Goal: Information Seeking & Learning: Learn about a topic

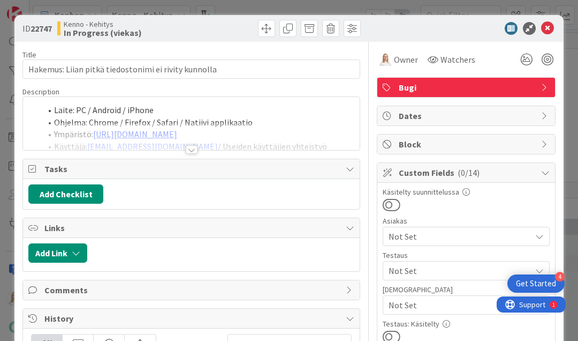
click at [190, 148] on div at bounding box center [192, 149] width 12 height 9
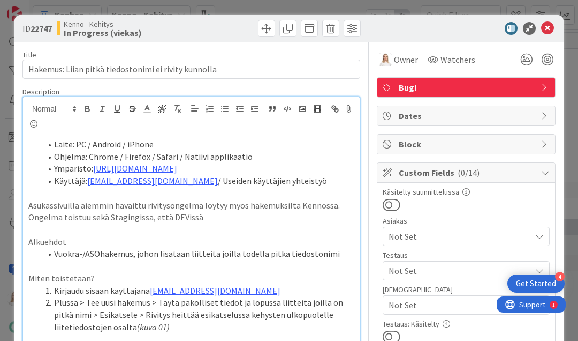
drag, startPoint x: 32, startPoint y: 29, endPoint x: 52, endPoint y: 29, distance: 20.3
click at [52, 29] on b "22747" at bounding box center [41, 28] width 21 height 11
copy span "22747"
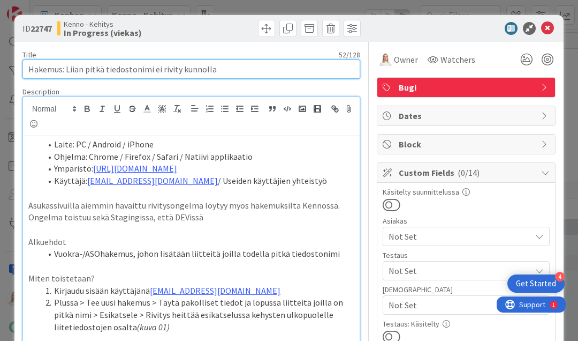
drag, startPoint x: 28, startPoint y: 72, endPoint x: 233, endPoint y: 71, distance: 204.5
click at [233, 71] on input "Hakemus: Liian pitkä tiedostonimi ei rivity kunnolla" at bounding box center [191, 68] width 338 height 19
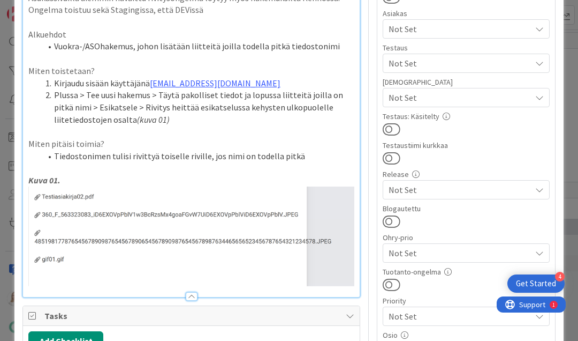
scroll to position [208, 0]
click at [299, 153] on li "Tiedostonimen tulisi rivittyä toiselle riville, jos nimi on todella pitkä" at bounding box center [197, 155] width 313 height 12
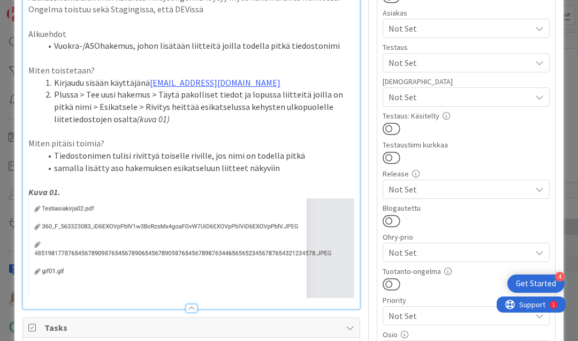
drag, startPoint x: 50, startPoint y: 168, endPoint x: 280, endPoint y: 165, distance: 230.3
click at [280, 165] on li "samalla lisätty aso hakemuksen esikatseluun liitteet näkyviin" at bounding box center [197, 168] width 313 height 12
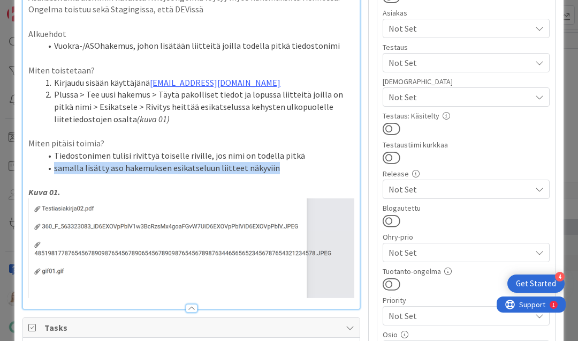
drag, startPoint x: 54, startPoint y: 165, endPoint x: 305, endPoint y: 165, distance: 251.1
click at [305, 165] on li "samalla lisätty aso hakemuksen esikatseluun liitteet näkyviin" at bounding box center [197, 168] width 313 height 12
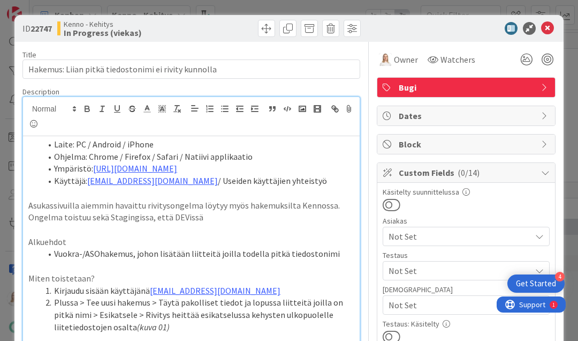
scroll to position [0, 0]
click at [54, 145] on span at bounding box center [54, 144] width 0 height 12
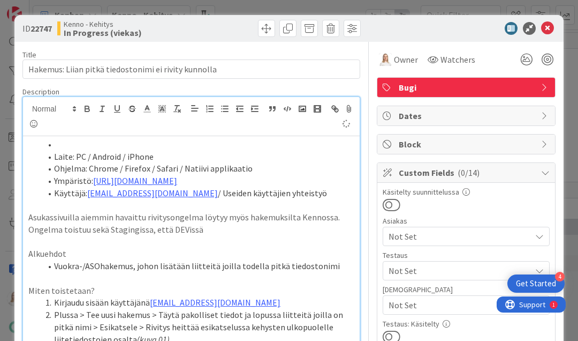
click at [52, 142] on li at bounding box center [197, 144] width 313 height 12
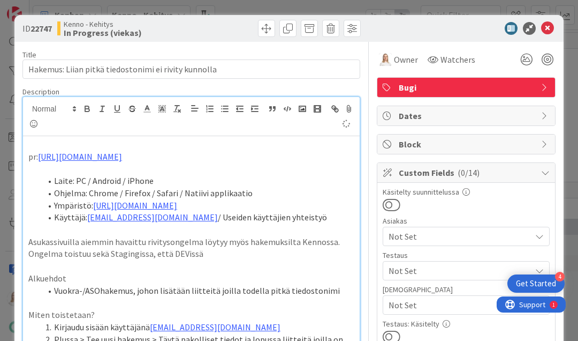
click at [27, 156] on div "pr: https://github.com/pandiafi/kenno/pull/8403 Laite: PC / Android / iPhone Oh…" at bounding box center [191, 338] width 337 height 404
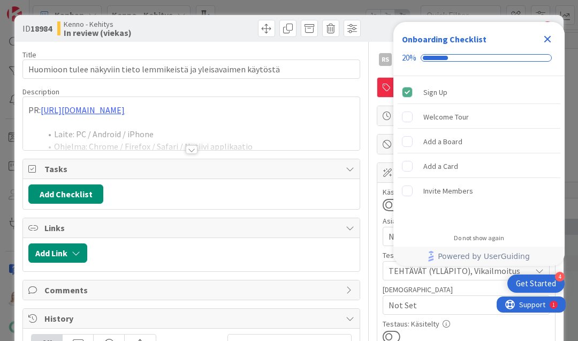
click at [546, 36] on icon "Close Checklist" at bounding box center [547, 39] width 13 height 13
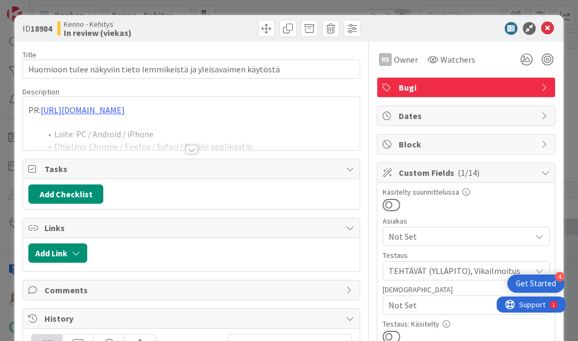
click at [191, 146] on div at bounding box center [192, 149] width 12 height 9
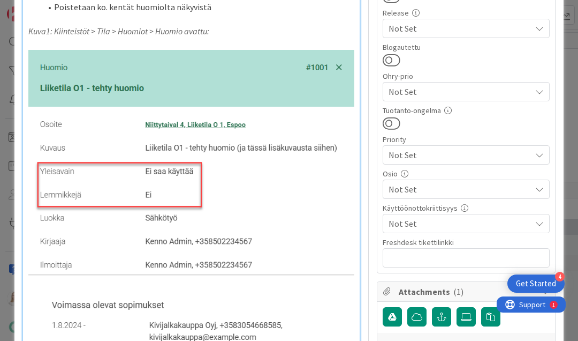
scroll to position [368, 0]
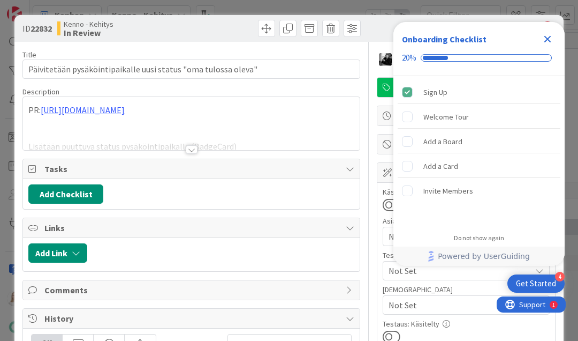
click at [548, 39] on icon "Close Checklist" at bounding box center [548, 39] width 7 height 7
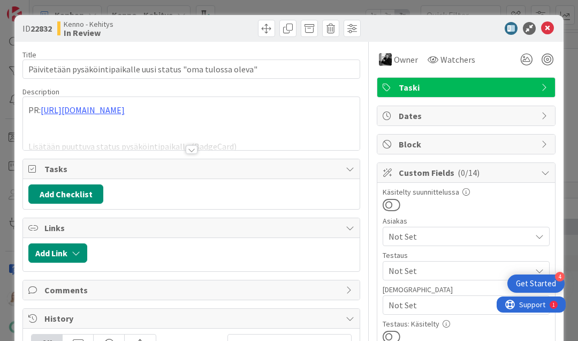
click at [188, 148] on div at bounding box center [192, 149] width 12 height 9
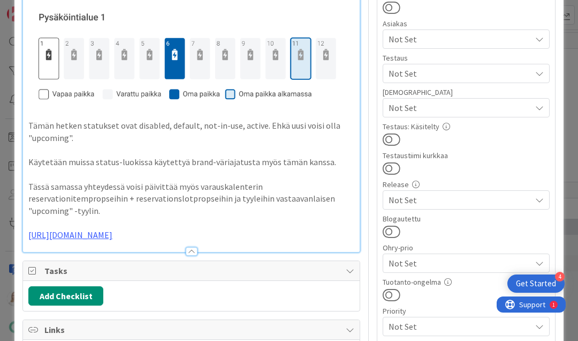
scroll to position [211, 0]
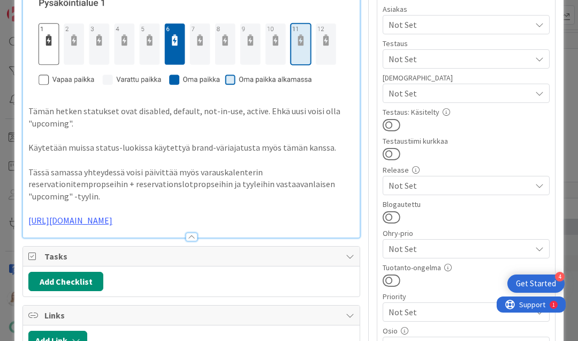
click at [249, 154] on p at bounding box center [191, 160] width 326 height 12
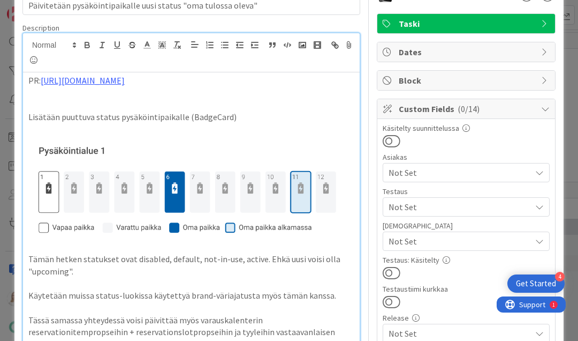
scroll to position [88, 0]
